Goal: Information Seeking & Learning: Learn about a topic

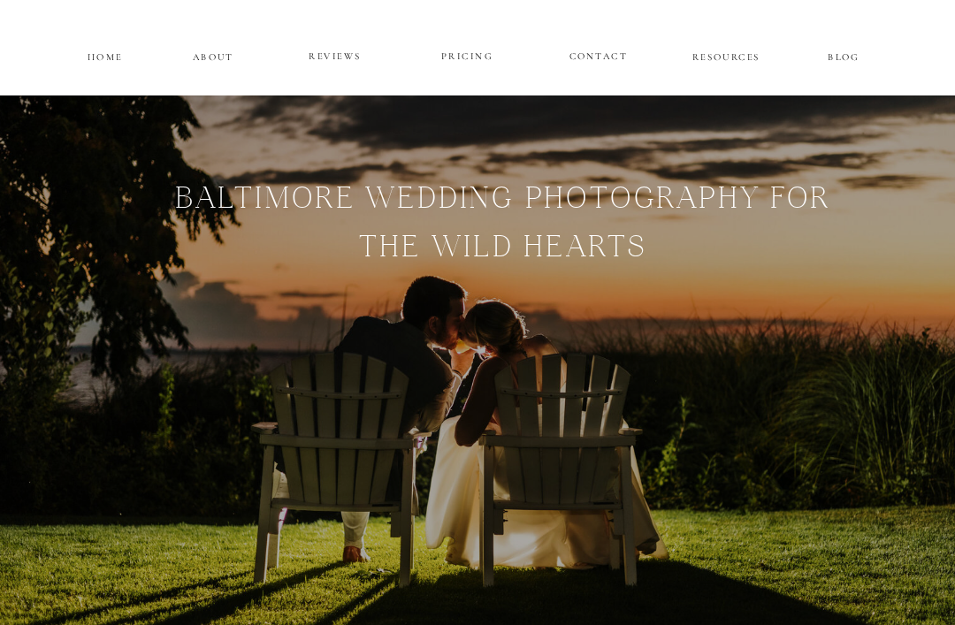
click at [446, 49] on p "PRICING" at bounding box center [466, 56] width 95 height 19
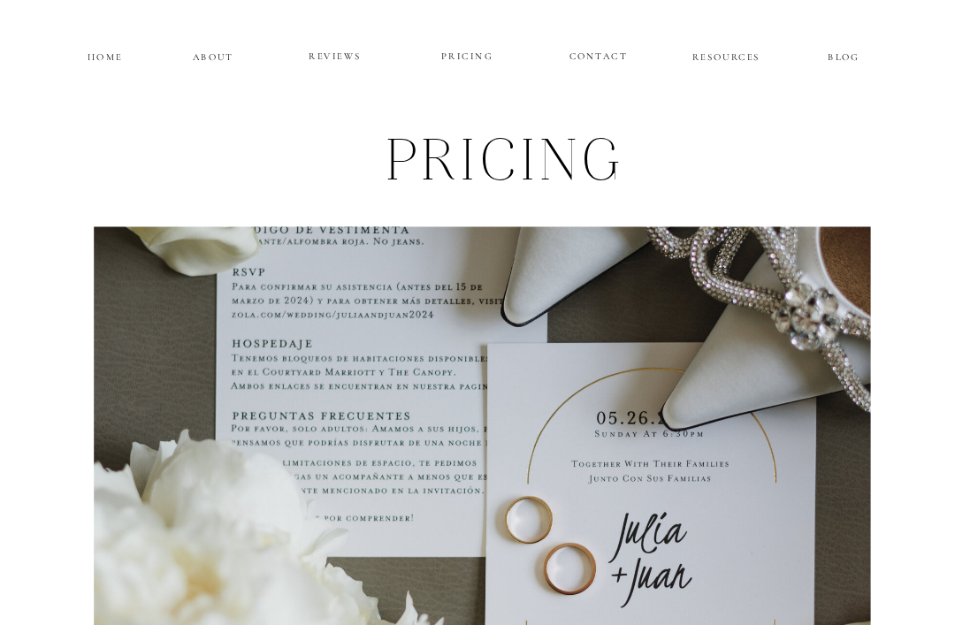
click at [208, 61] on p "ABOUT" at bounding box center [214, 55] width 42 height 13
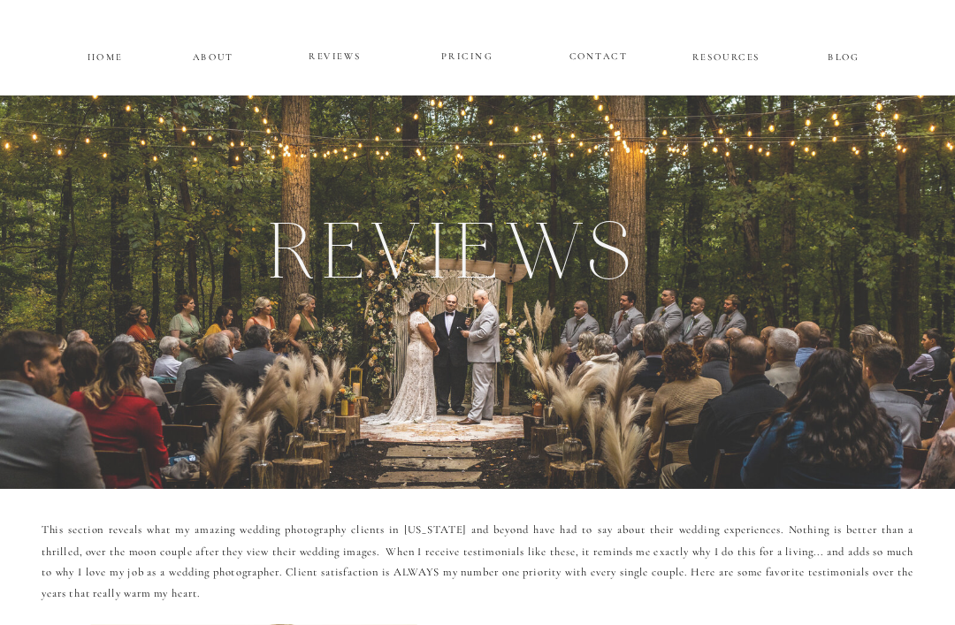
scroll to position [20, 0]
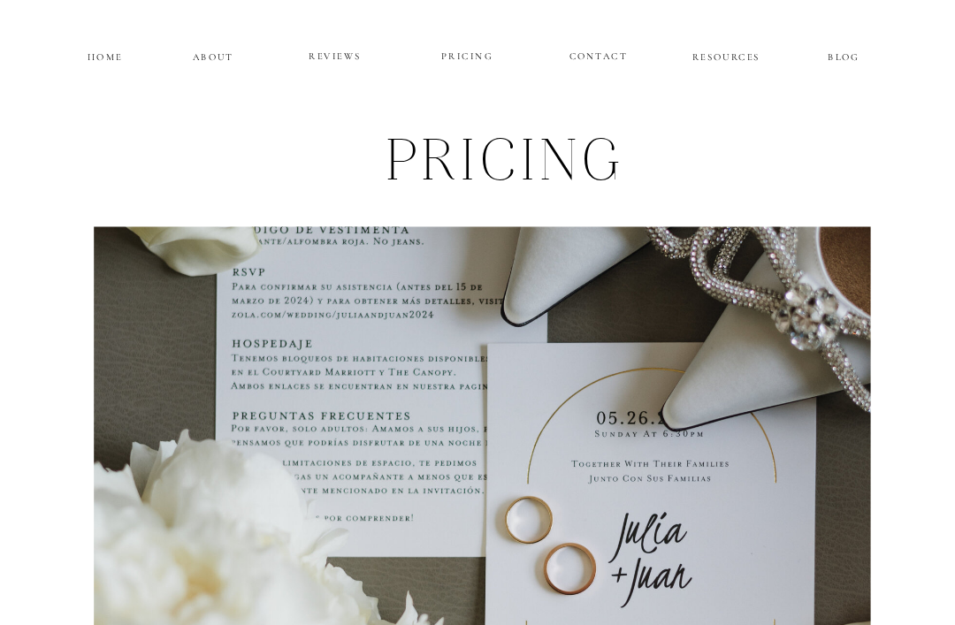
click at [221, 57] on p "ABOUT" at bounding box center [214, 55] width 42 height 13
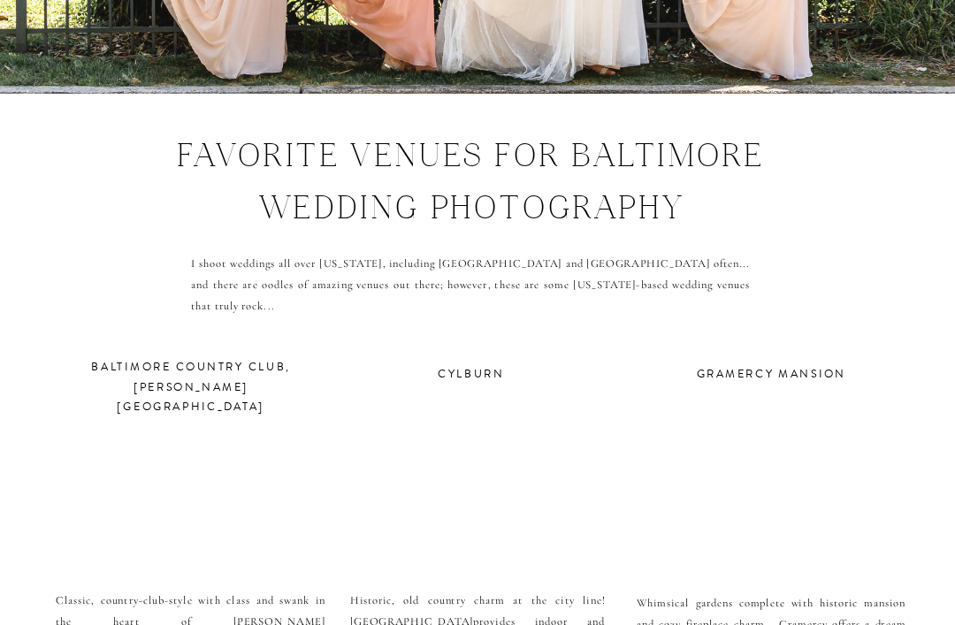
scroll to position [5462, 0]
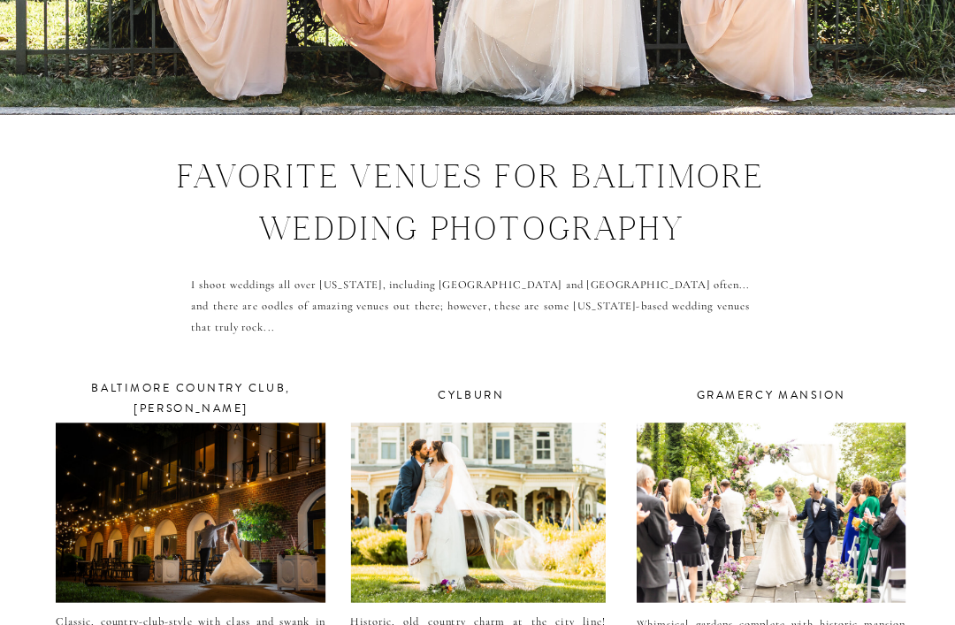
click at [822, 515] on div at bounding box center [770, 512] width 269 height 179
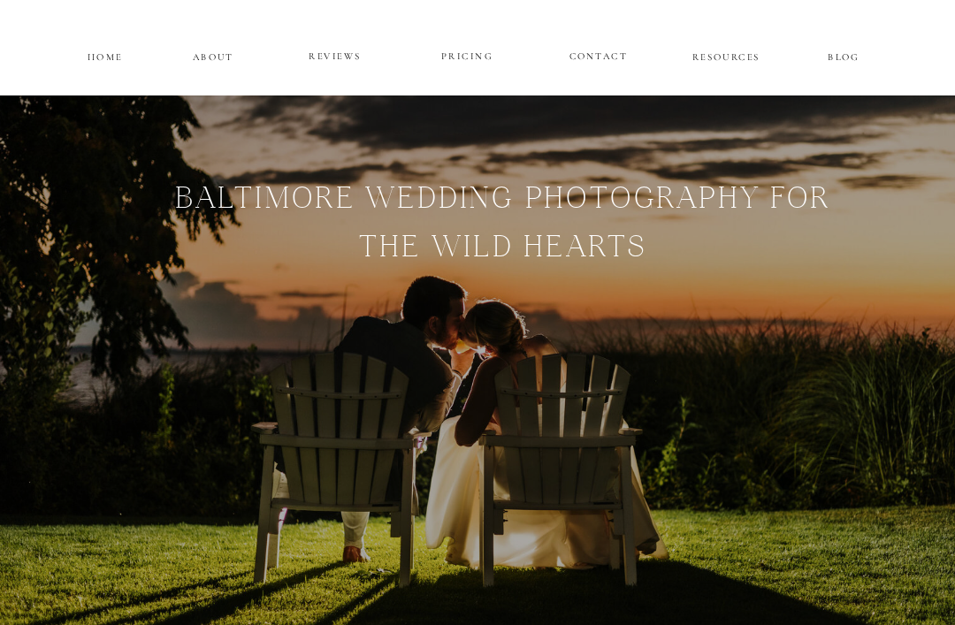
click at [465, 57] on p "PRICING" at bounding box center [466, 56] width 95 height 19
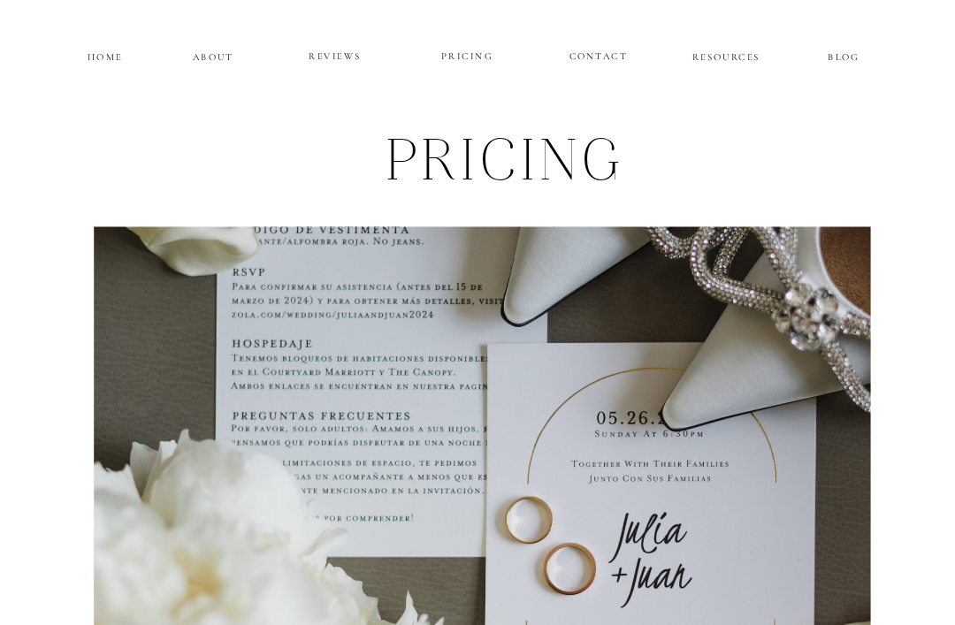
click at [200, 62] on p "ABOUT" at bounding box center [214, 55] width 42 height 13
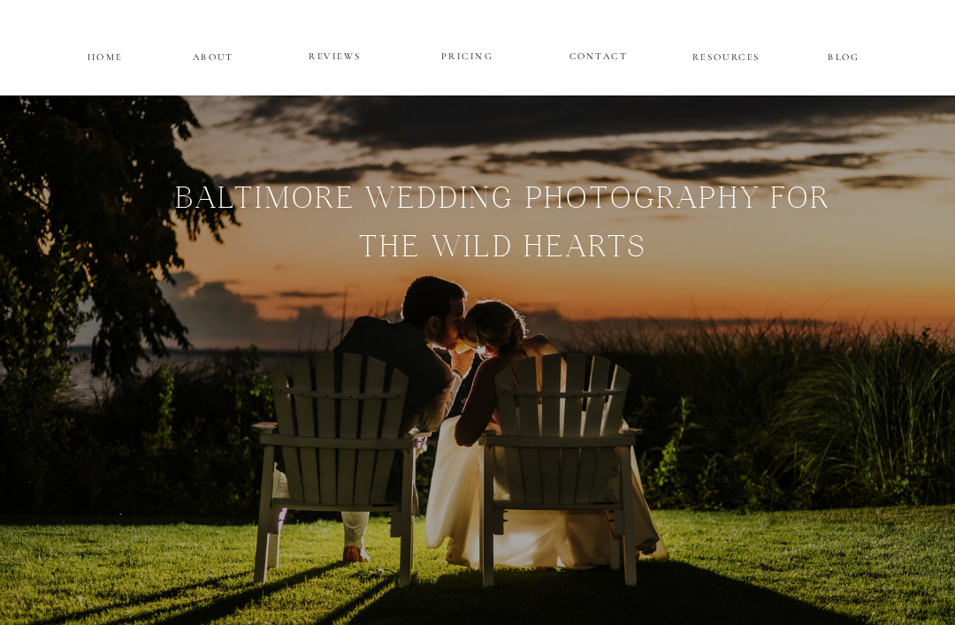
click at [323, 47] on p "REVIEWS" at bounding box center [334, 56] width 95 height 19
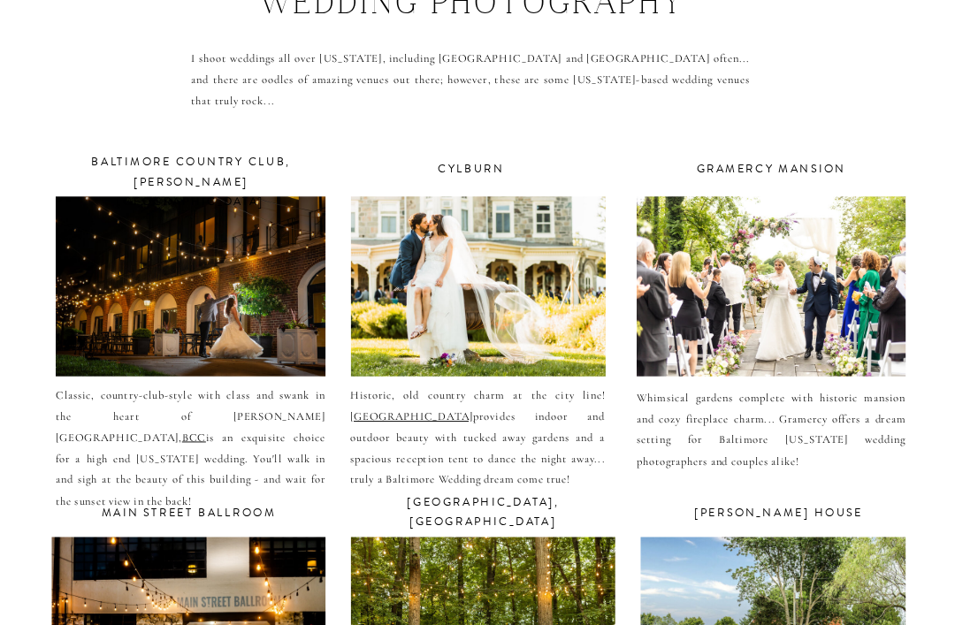
scroll to position [5689, 0]
click at [806, 286] on div at bounding box center [770, 285] width 269 height 179
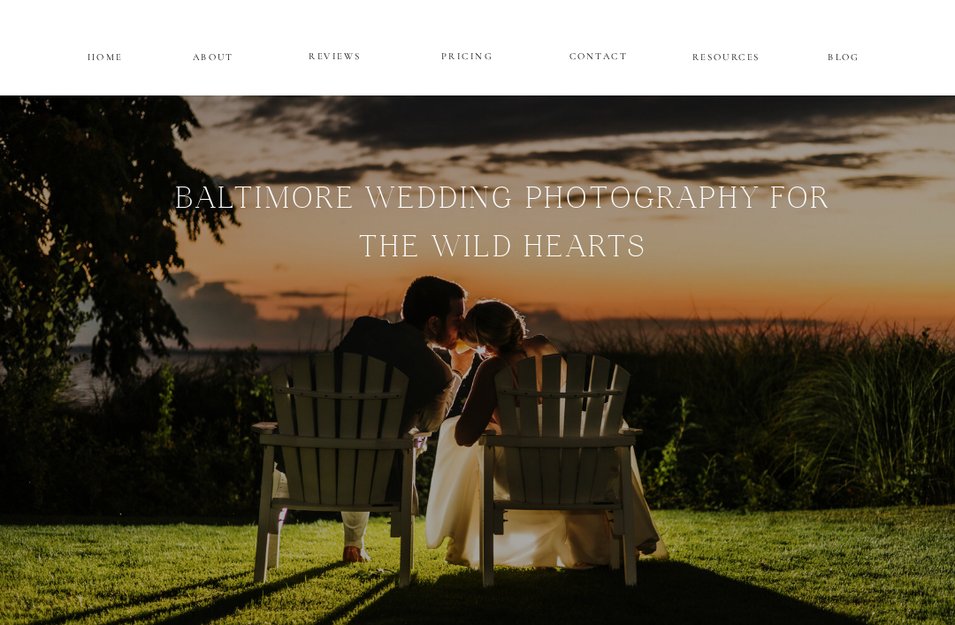
scroll to position [5745, 0]
click at [467, 54] on p "PRICING" at bounding box center [466, 56] width 95 height 19
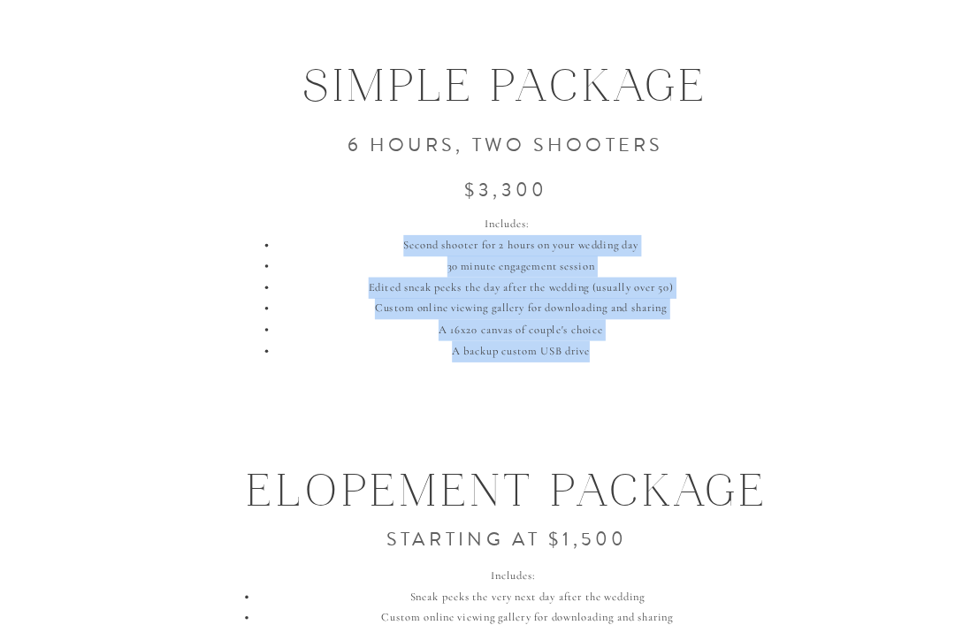
scroll to position [1986, 0]
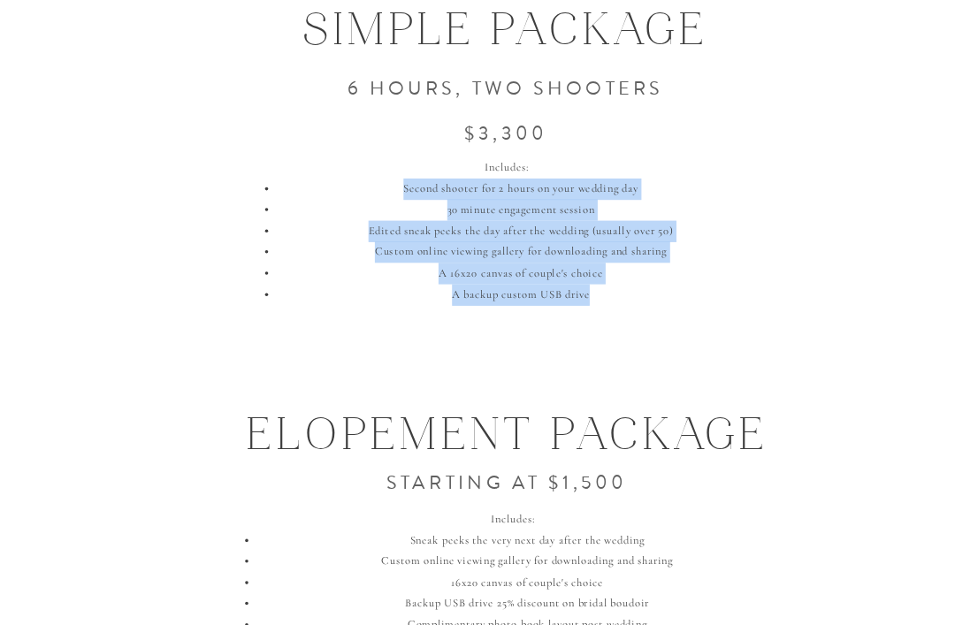
click at [88, 350] on div "CONTACT REVIEWS ABOUT HOME RESOURCES BLOG PRICING pRICING I take tremendous pri…" at bounding box center [477, 39] width 955 height 4051
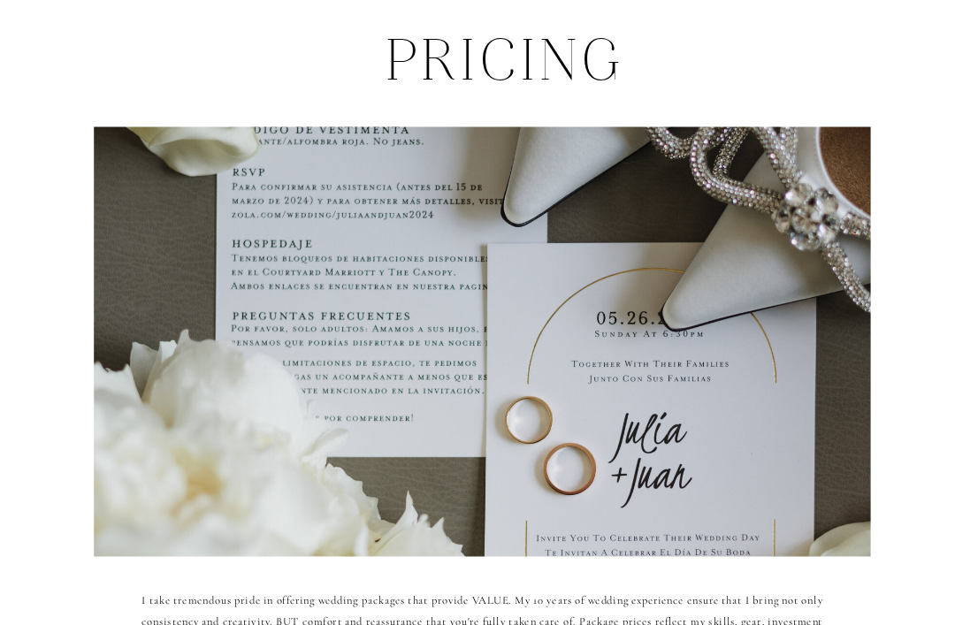
scroll to position [0, 0]
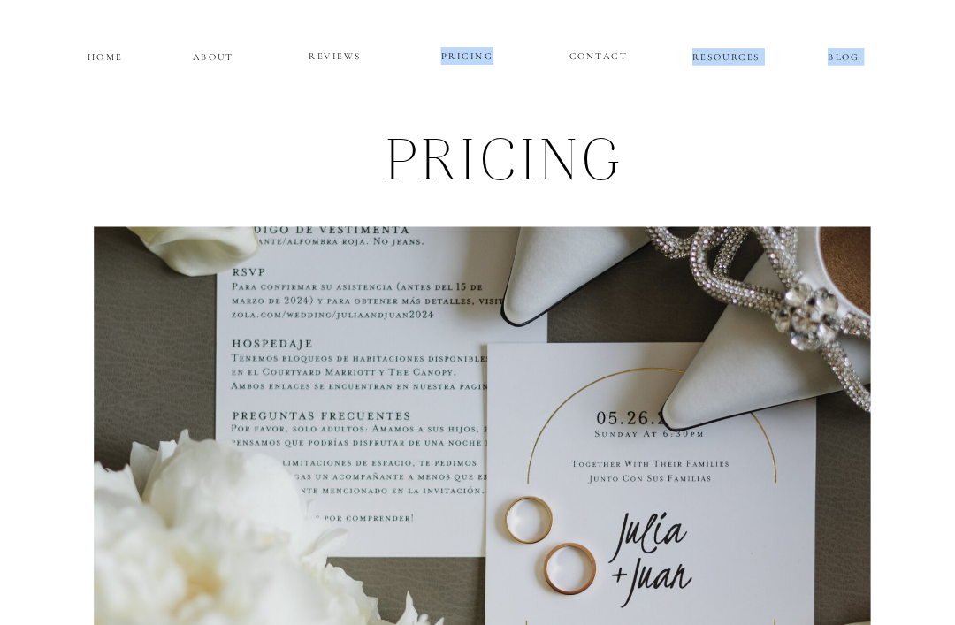
click at [782, 145] on h1 "pRICING" at bounding box center [505, 165] width 729 height 87
click at [202, 61] on p "ABOUT" at bounding box center [214, 55] width 42 height 13
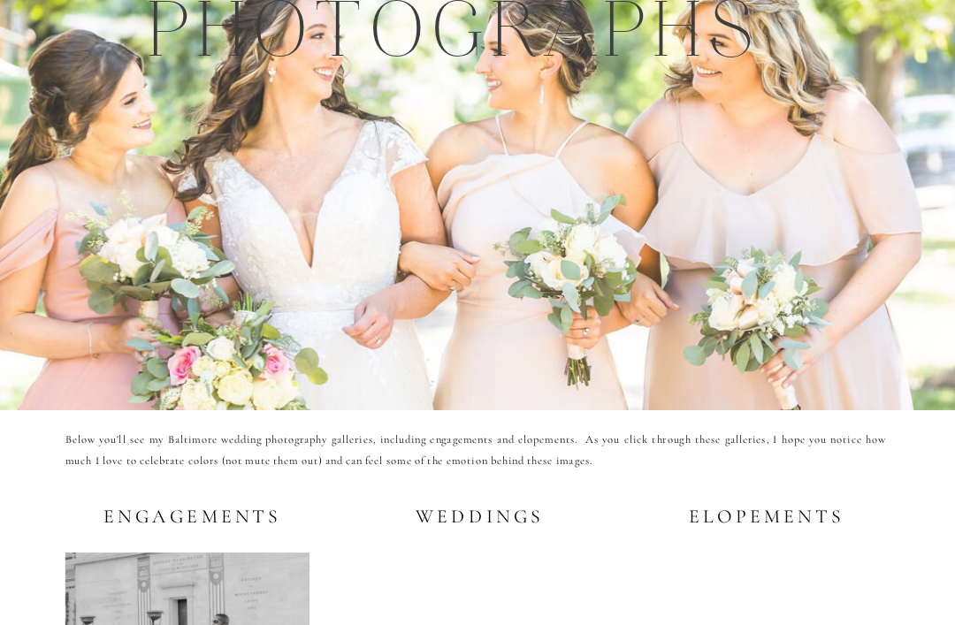
scroll to position [2753, 0]
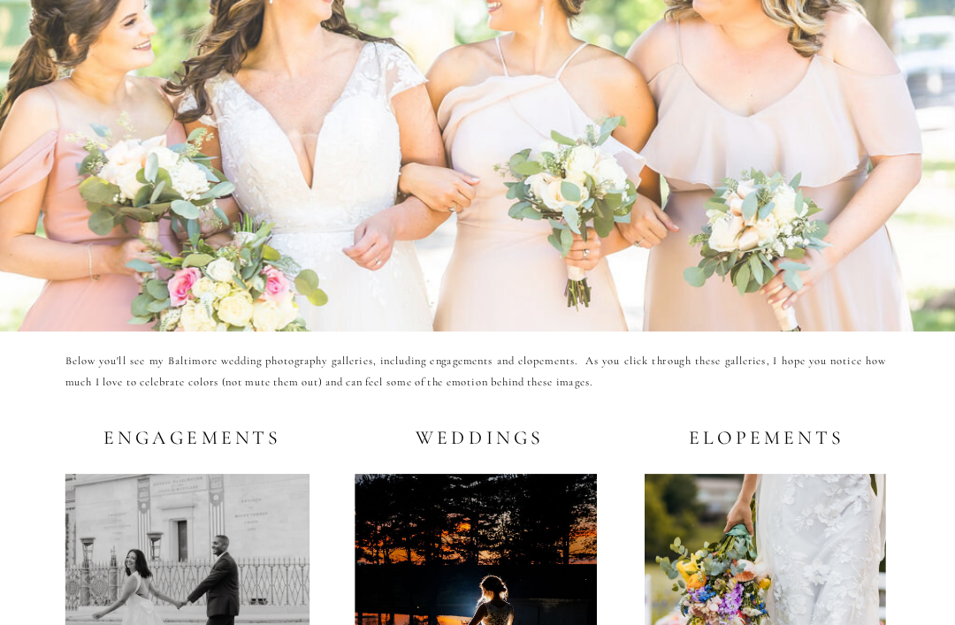
click at [498, 542] on div at bounding box center [475, 630] width 242 height 313
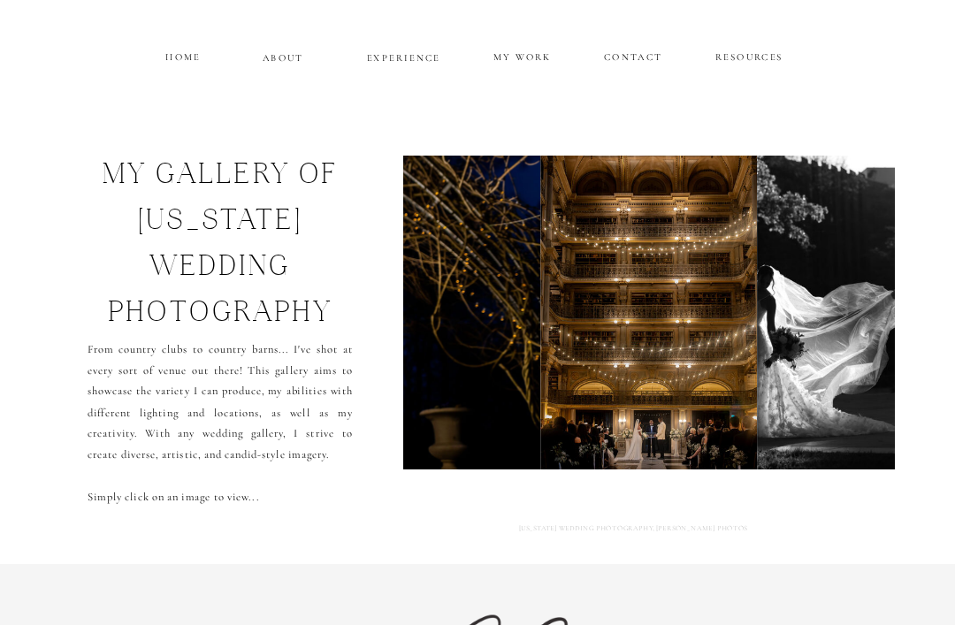
click at [297, 61] on p "ABOUT" at bounding box center [284, 56] width 42 height 13
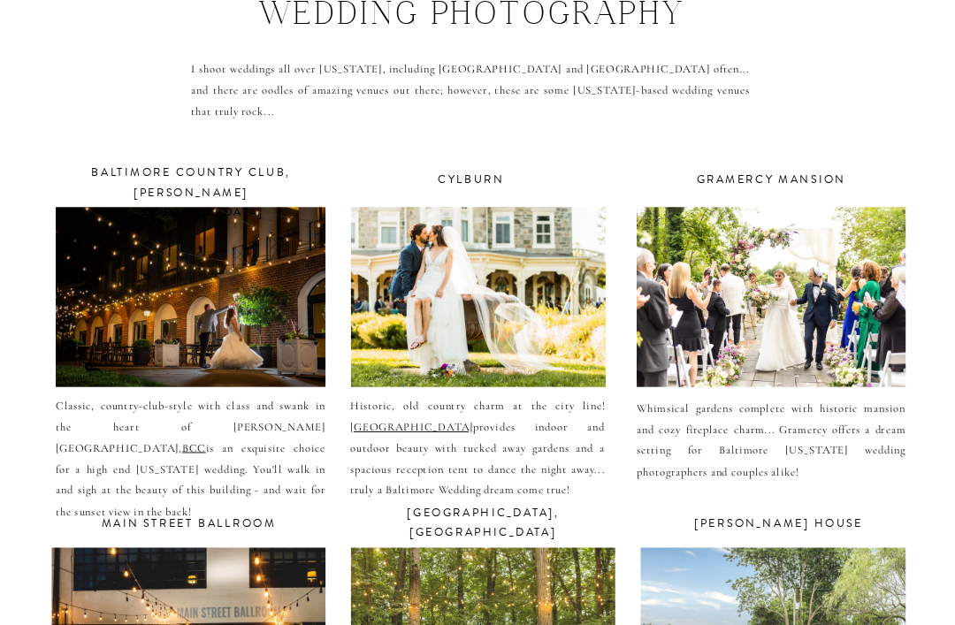
scroll to position [5722, 0]
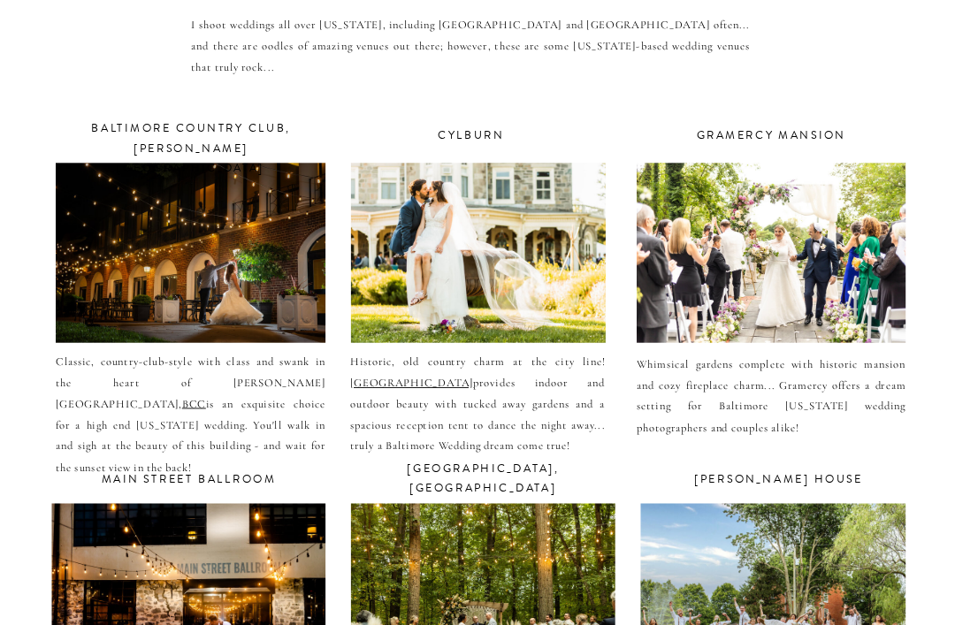
click at [822, 253] on div at bounding box center [770, 252] width 269 height 179
